Goal: Task Accomplishment & Management: Complete application form

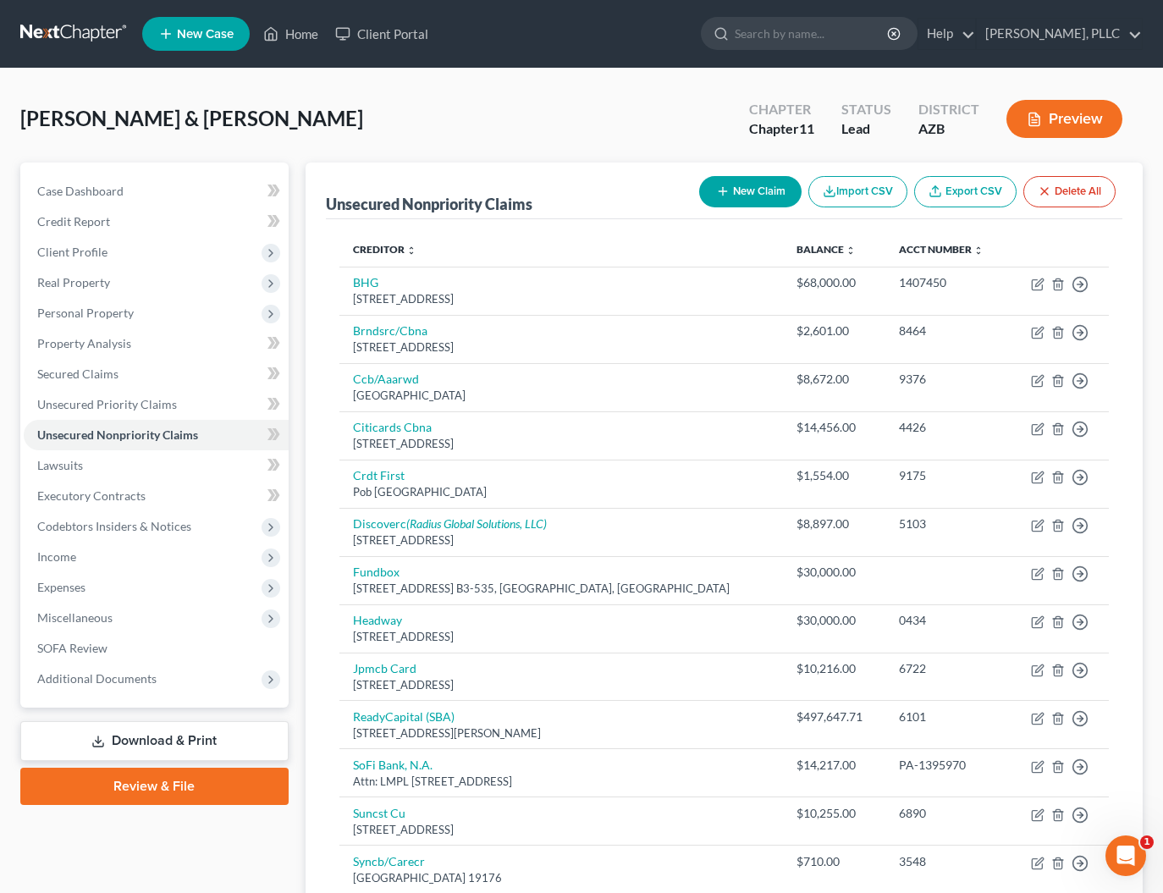
click at [93, 25] on link at bounding box center [74, 34] width 108 height 30
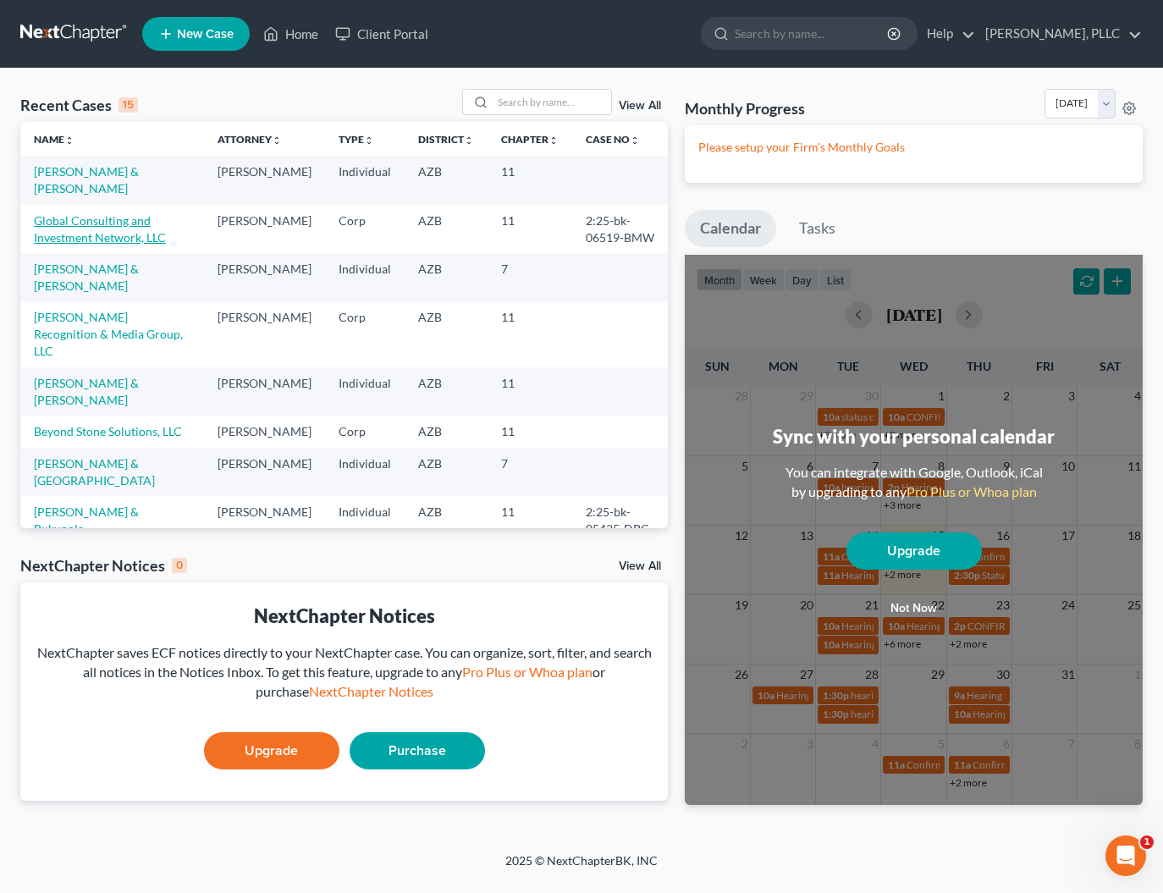
click at [94, 226] on link "Global Consulting and Investment Network, LLC" at bounding box center [100, 228] width 132 height 31
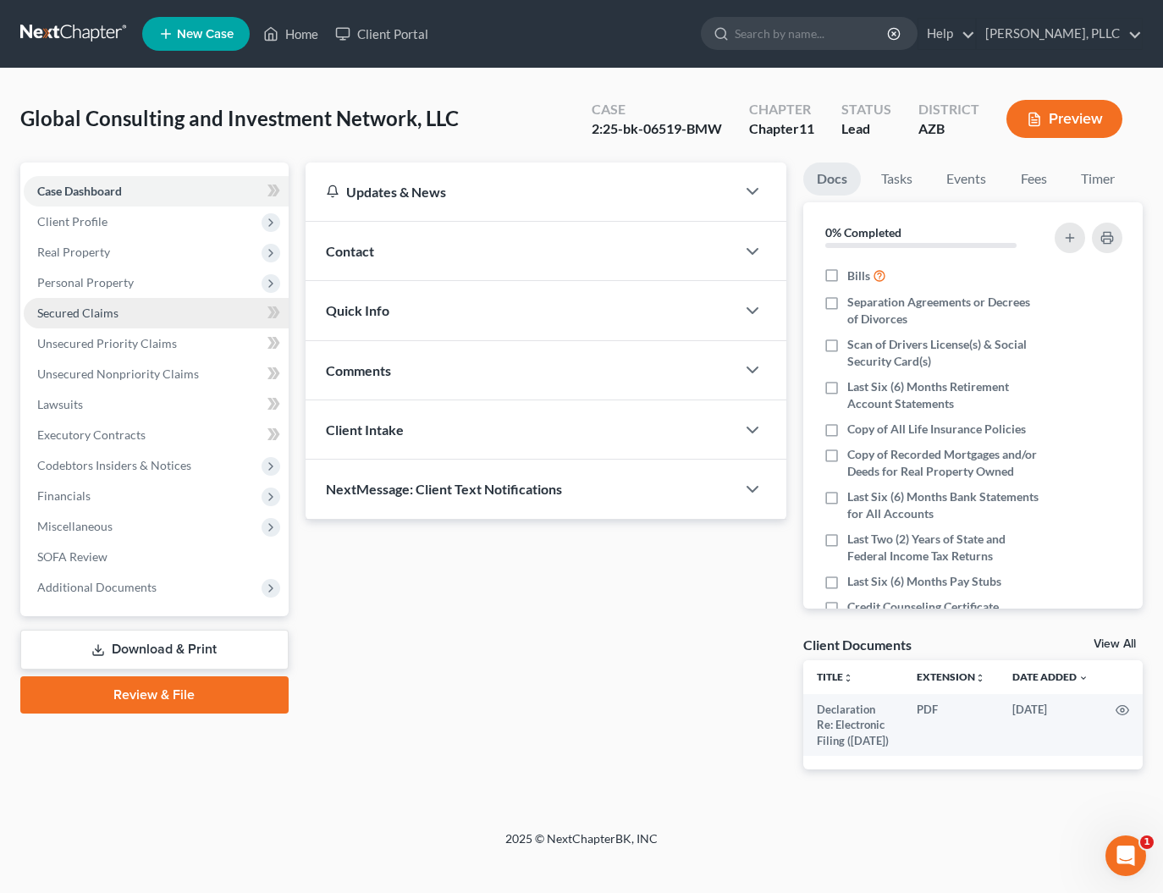
click at [99, 317] on span "Secured Claims" at bounding box center [77, 312] width 81 height 14
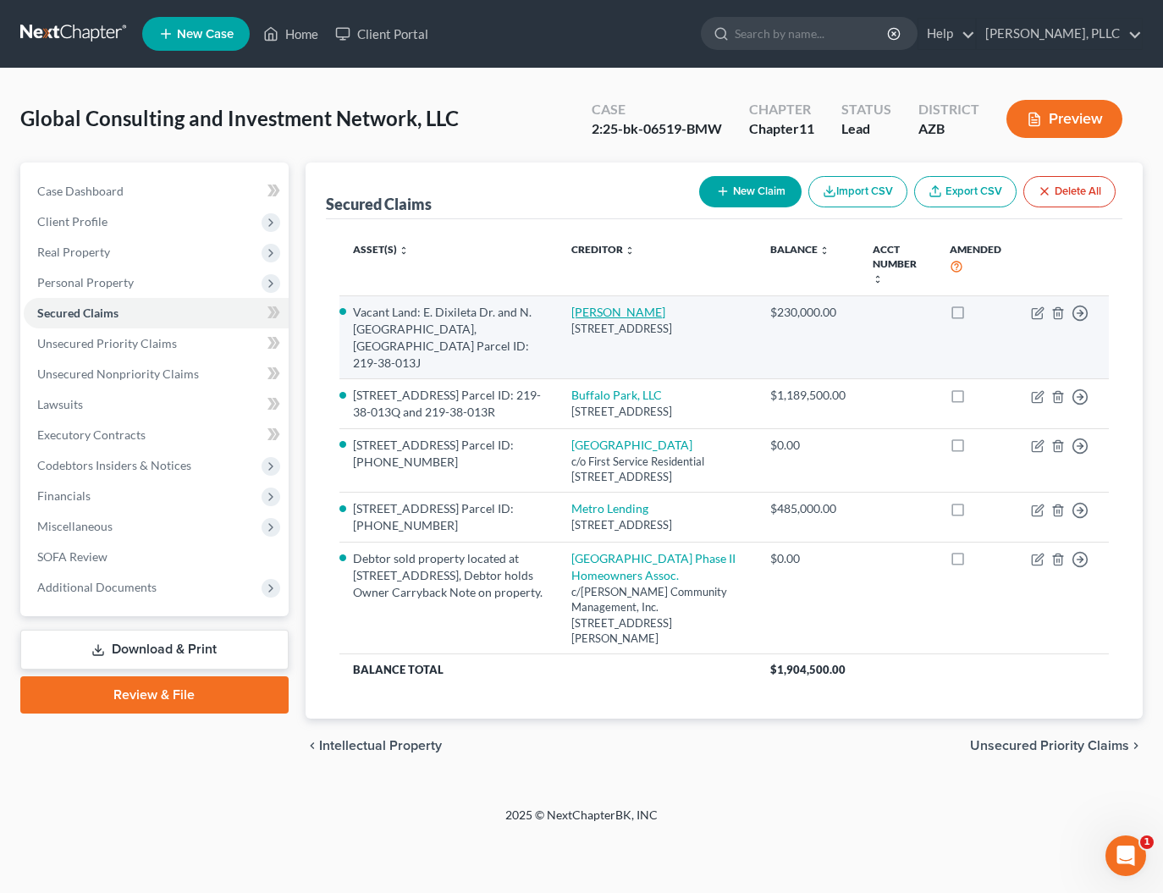
click at [618, 315] on link "Audrey Bowyer" at bounding box center [618, 312] width 94 height 14
select select "3"
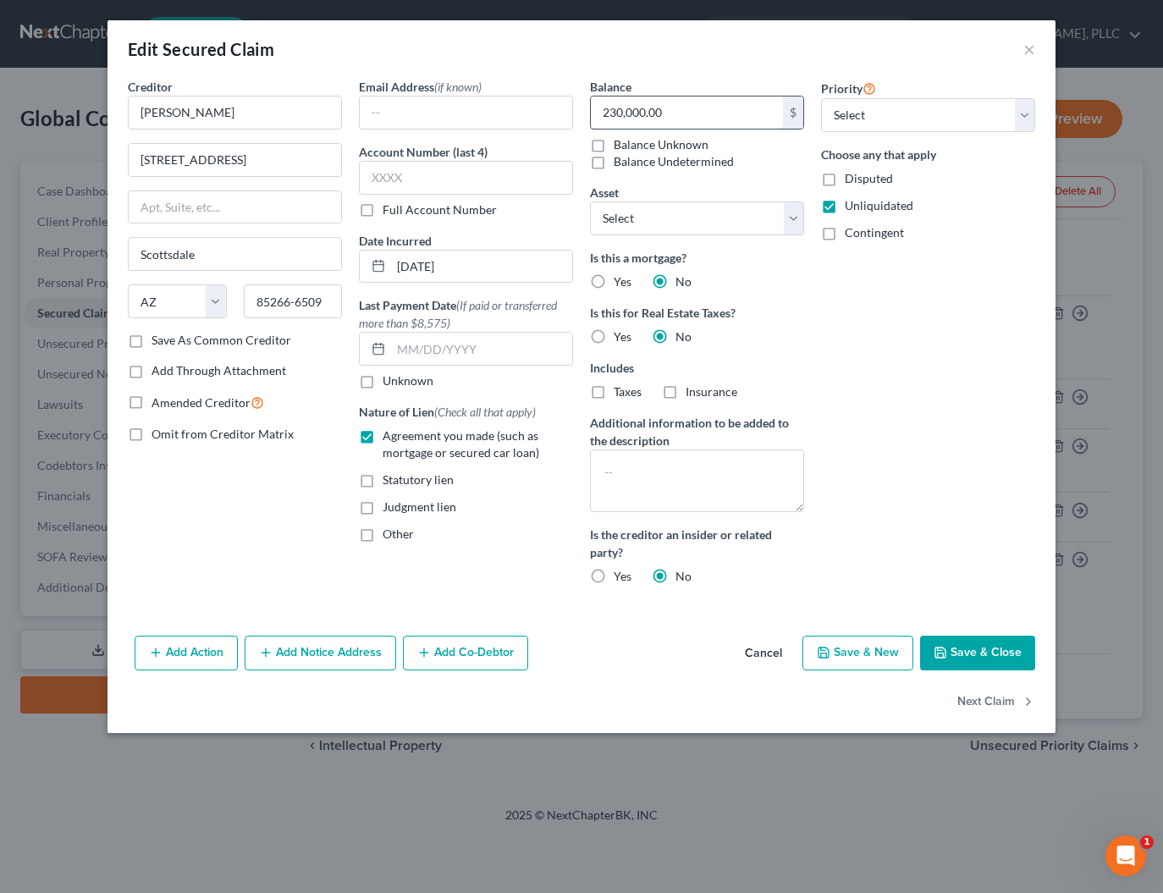
click at [694, 110] on input "230,000.00" at bounding box center [687, 112] width 192 height 32
type input "2"
type input "229,000"
click at [965, 655] on button "Save & Close" at bounding box center [977, 653] width 115 height 36
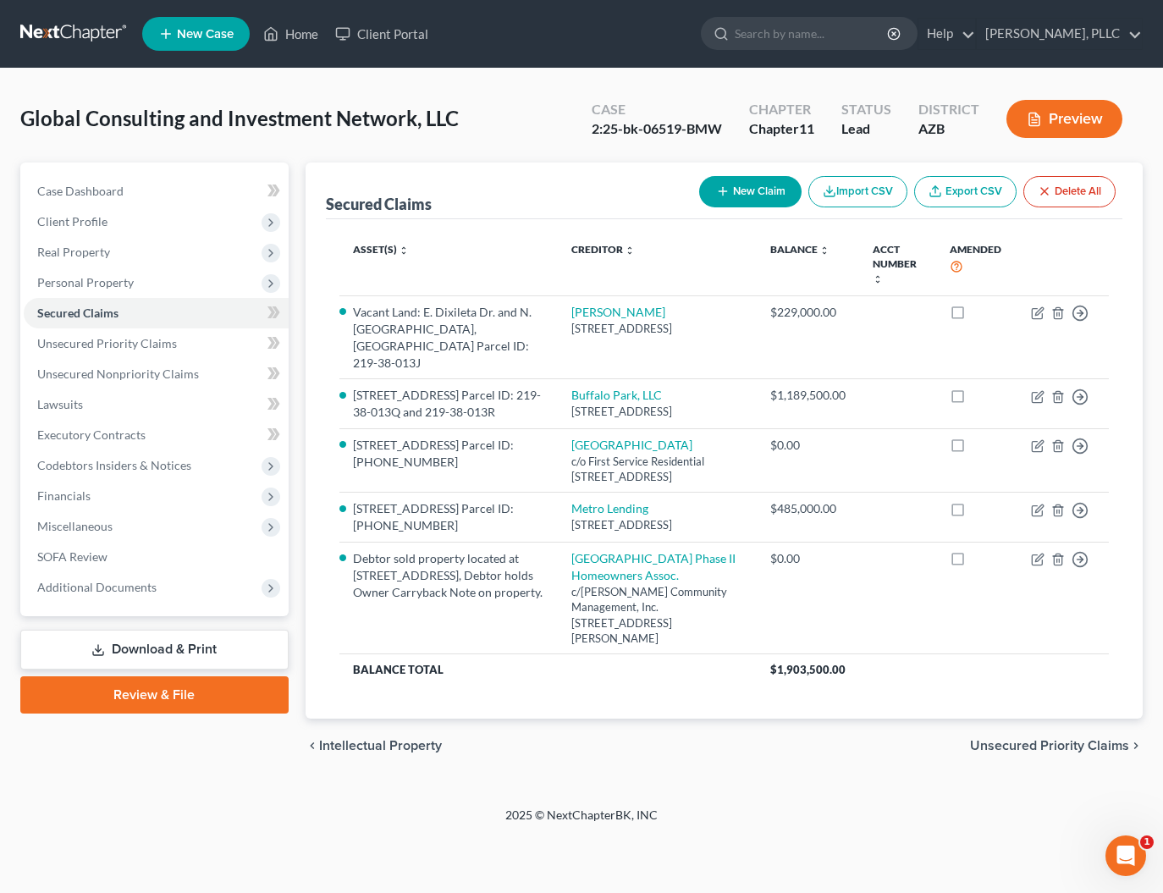
click at [135, 643] on link "Download & Print" at bounding box center [154, 649] width 268 height 40
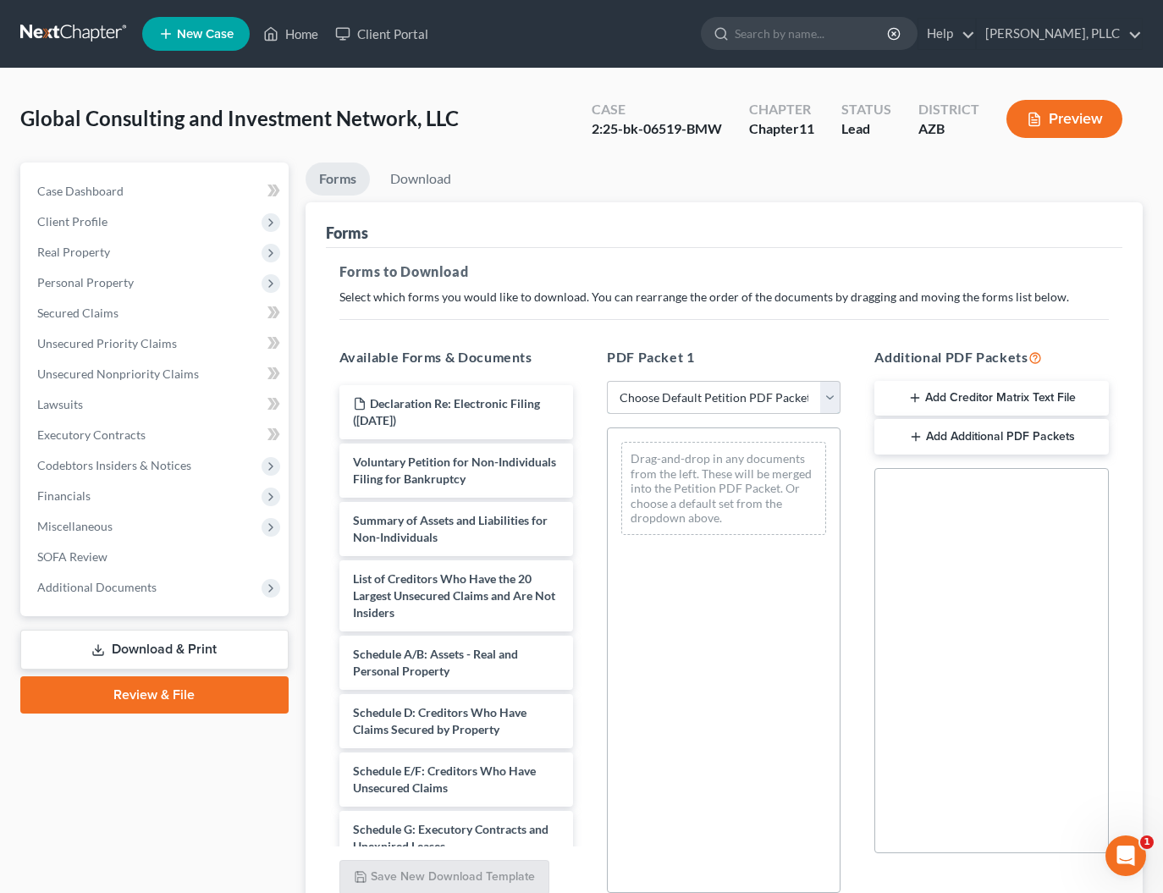
select select "2"
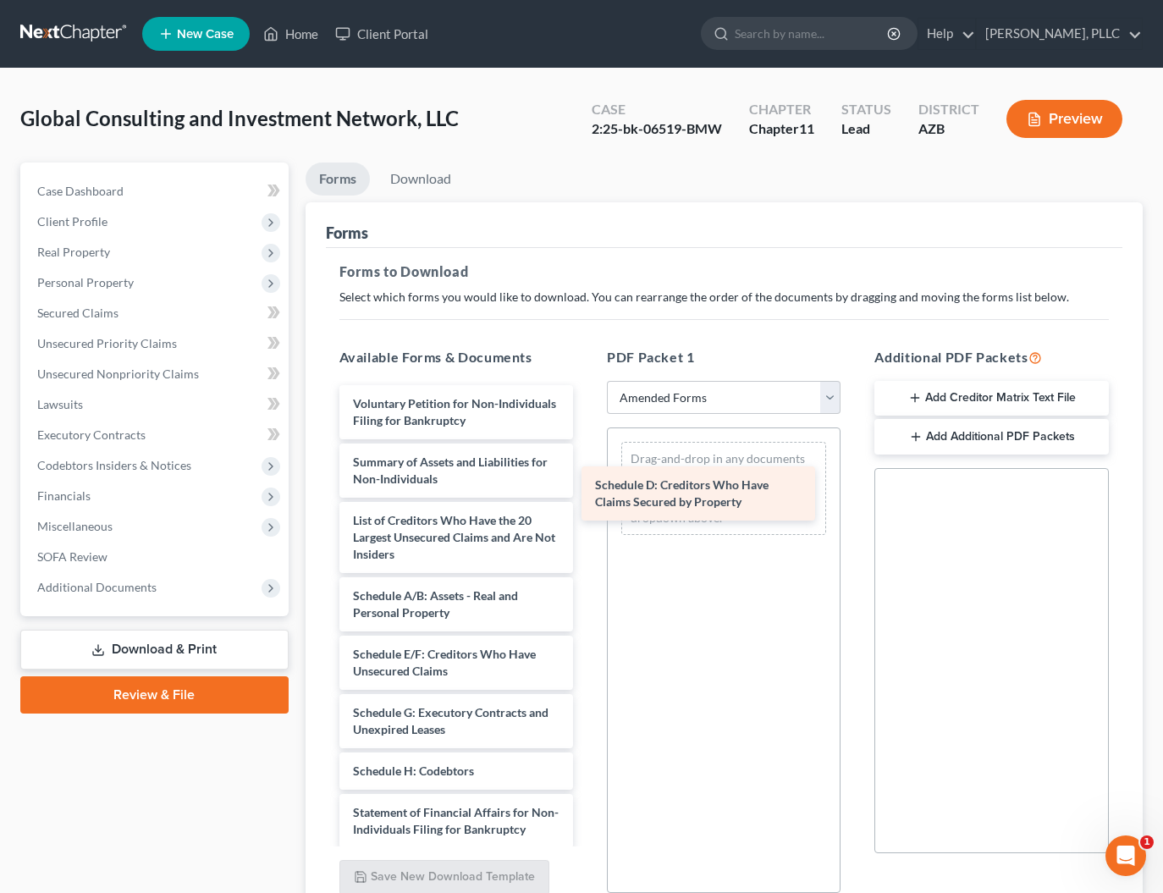
drag, startPoint x: 436, startPoint y: 667, endPoint x: 678, endPoint y: 495, distance: 296.7
click at [586, 495] on div "Schedule D: Creditors Who Have Claims Secured by Property Voluntary Petition fo…" at bounding box center [456, 728] width 261 height 687
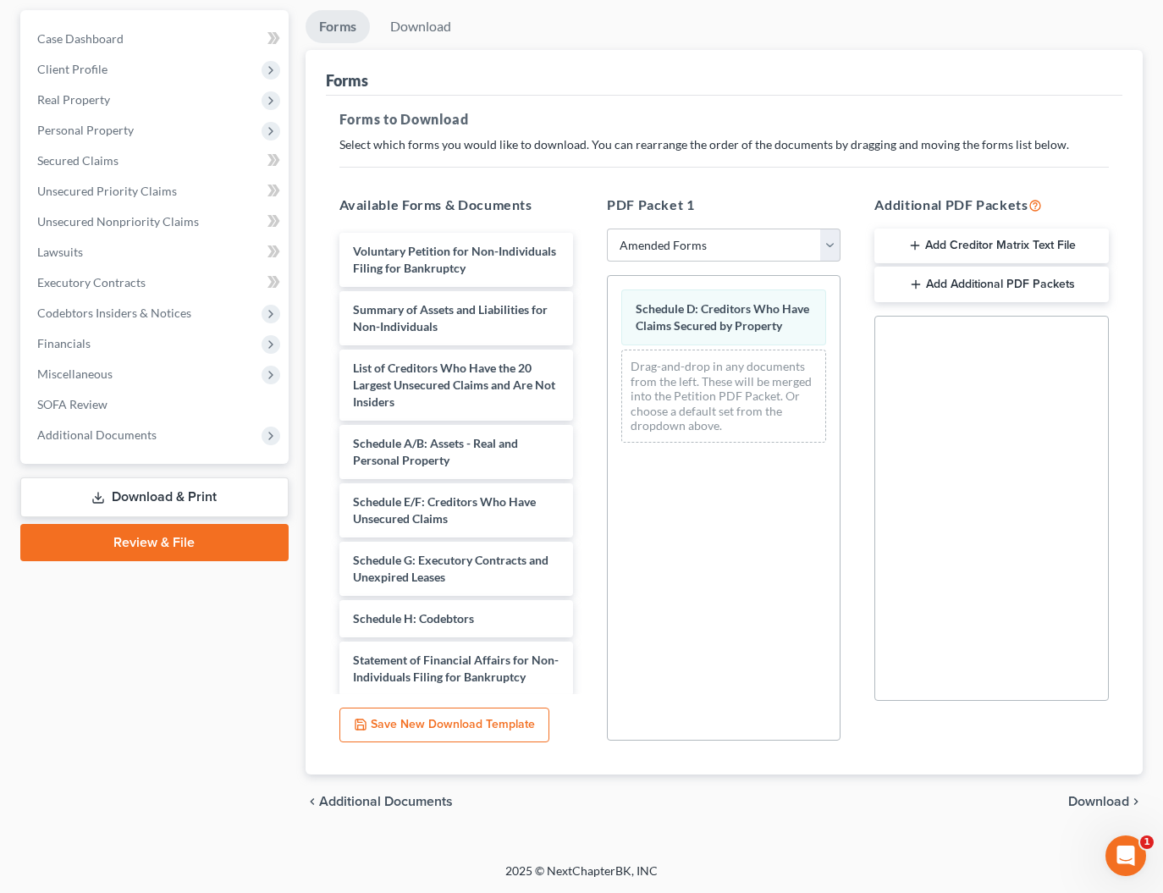
scroll to position [152, 0]
click at [1107, 806] on span "Download" at bounding box center [1098, 801] width 61 height 14
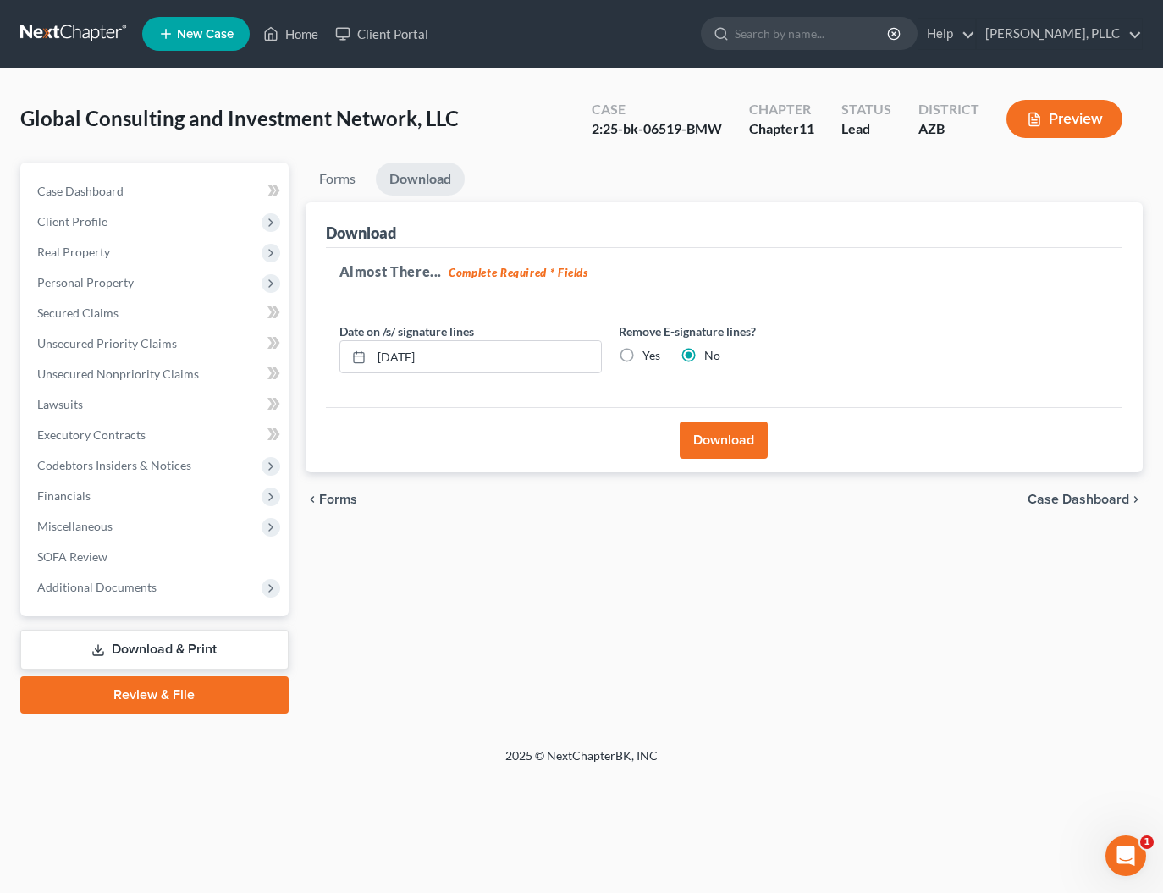
scroll to position [0, 0]
click at [695, 443] on button "Download" at bounding box center [723, 439] width 88 height 37
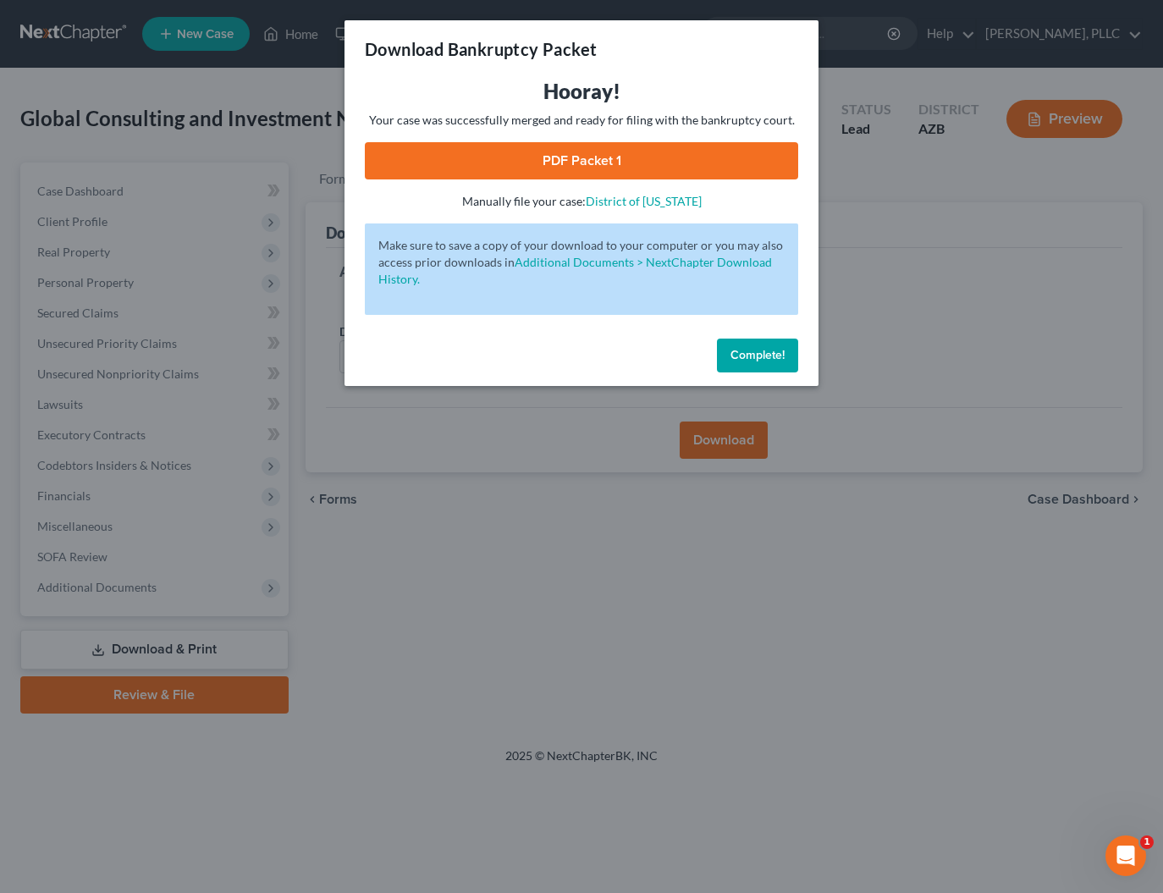
click at [563, 166] on link "PDF Packet 1" at bounding box center [581, 160] width 433 height 37
